Goal: Information Seeking & Learning: Learn about a topic

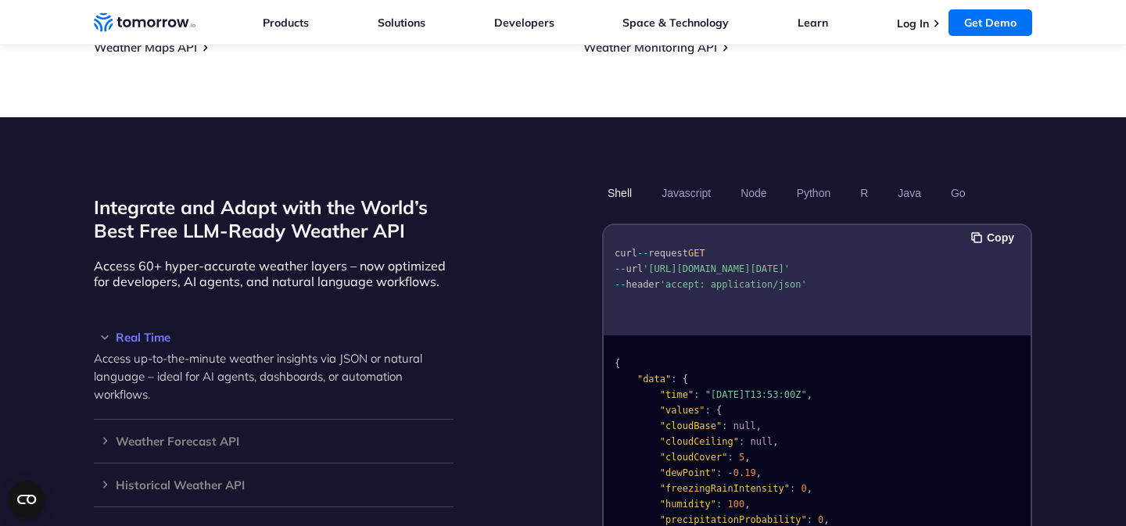
scroll to position [1310, 0]
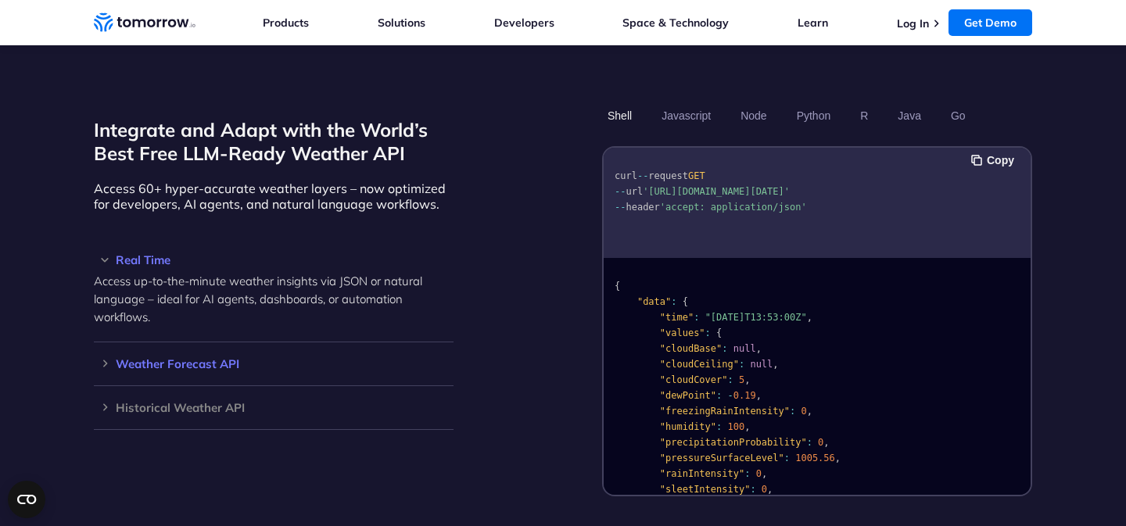
click at [109, 353] on div "Weather Forecast API Access ultra-accurate, hyperlocal data up to 14 days in th…" at bounding box center [274, 365] width 360 height 44
click at [106, 358] on h3 "Weather Forecast API" at bounding box center [274, 364] width 360 height 12
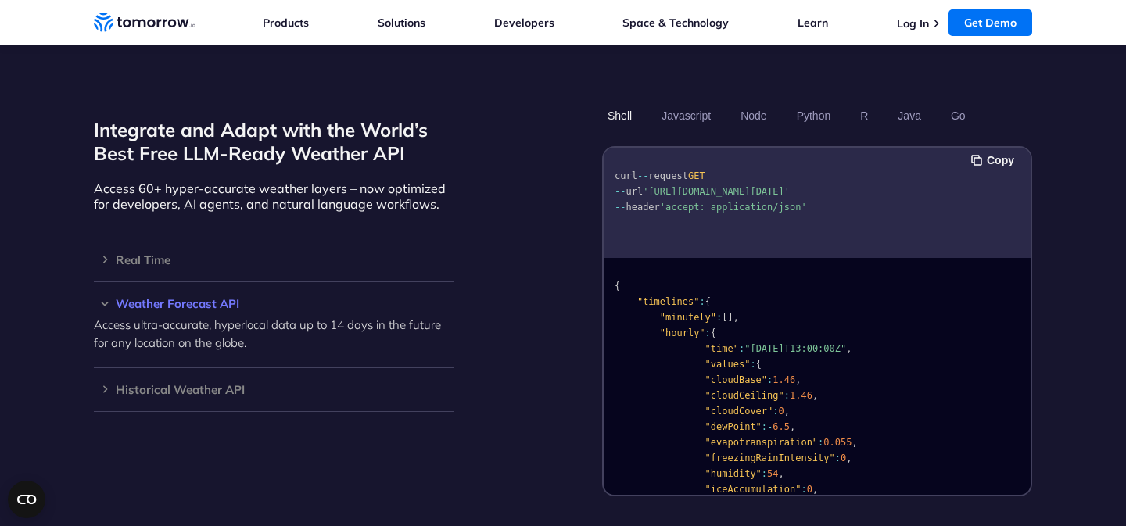
scroll to position [1499, 0]
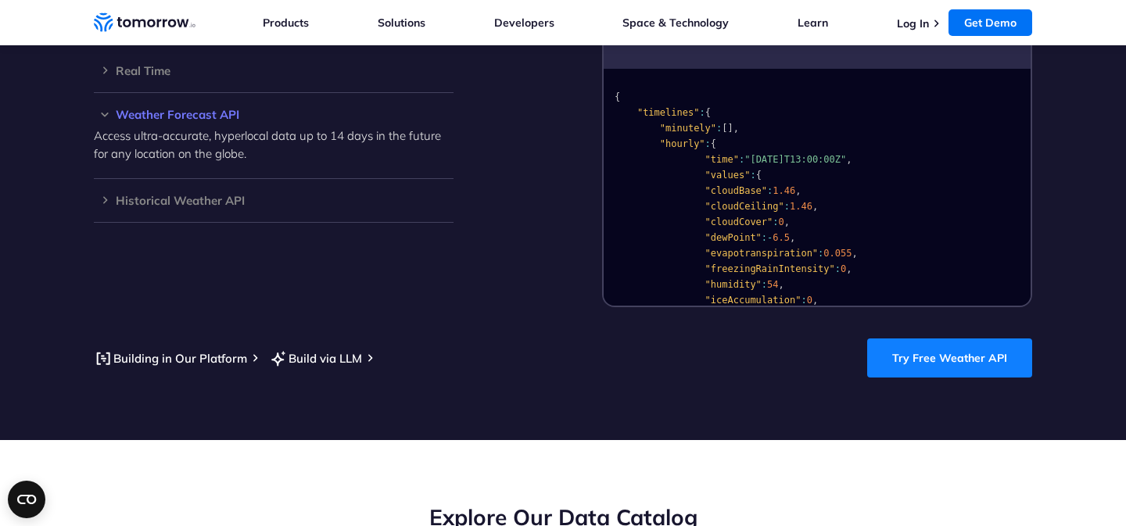
click at [915, 341] on link "Try Free Weather API" at bounding box center [949, 358] width 165 height 39
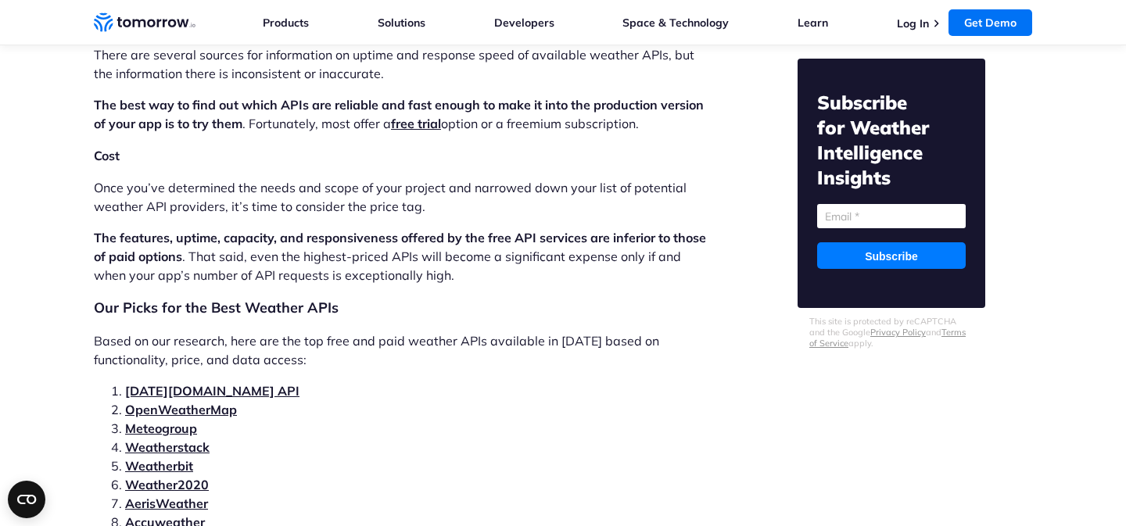
scroll to position [3080, 0]
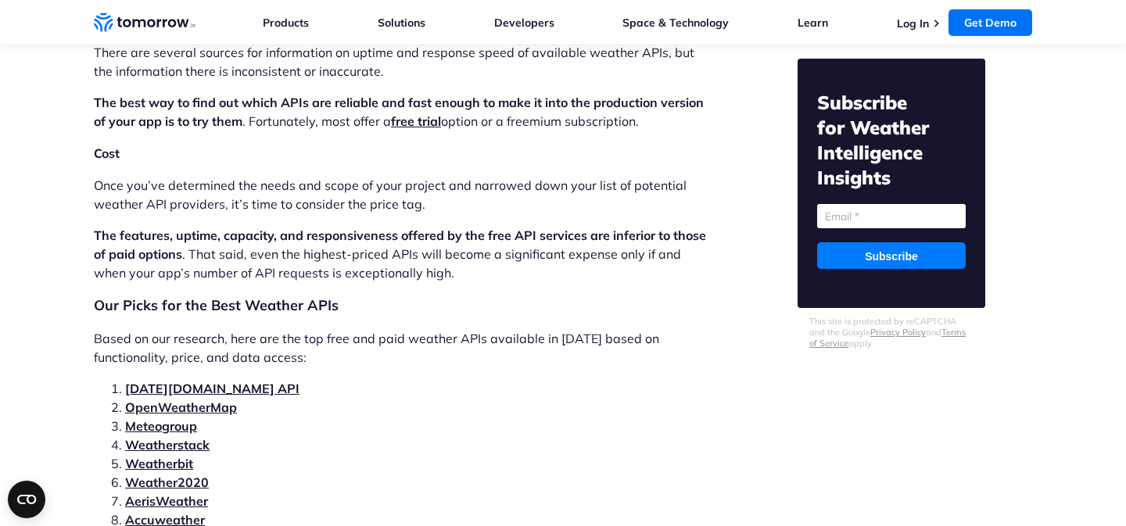
click at [218, 400] on link "OpenWeatherMap" at bounding box center [181, 408] width 112 height 16
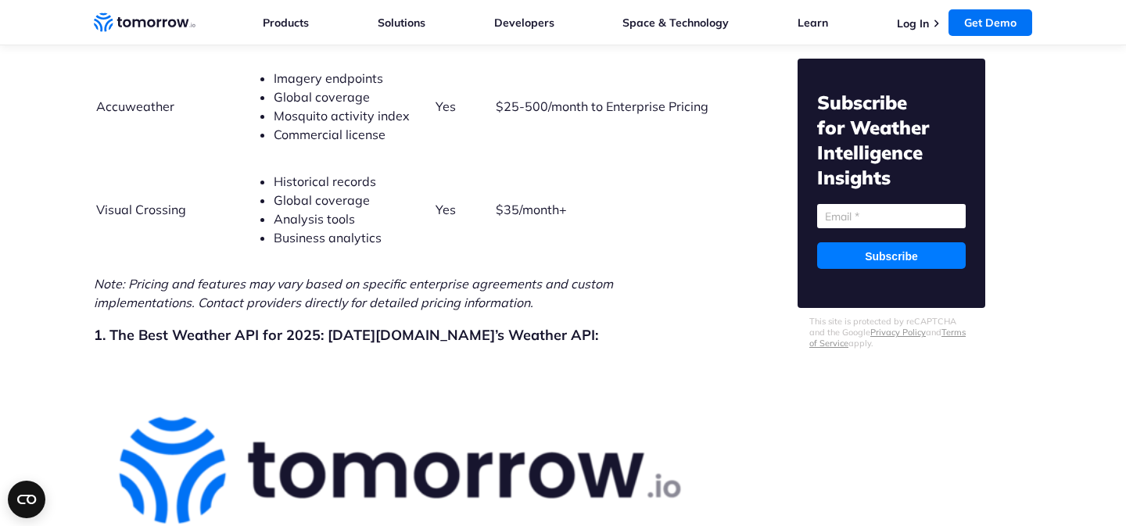
scroll to position [4392, 0]
